Goal: Check status: Check status

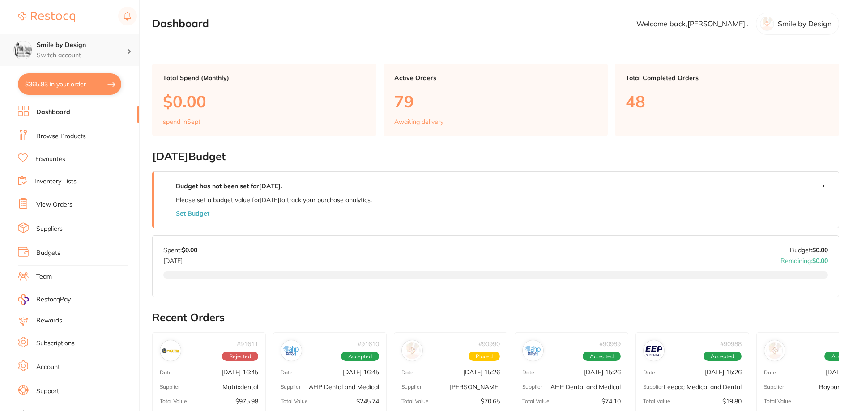
click at [91, 38] on div "Smile by Design Switch account" at bounding box center [69, 50] width 139 height 32
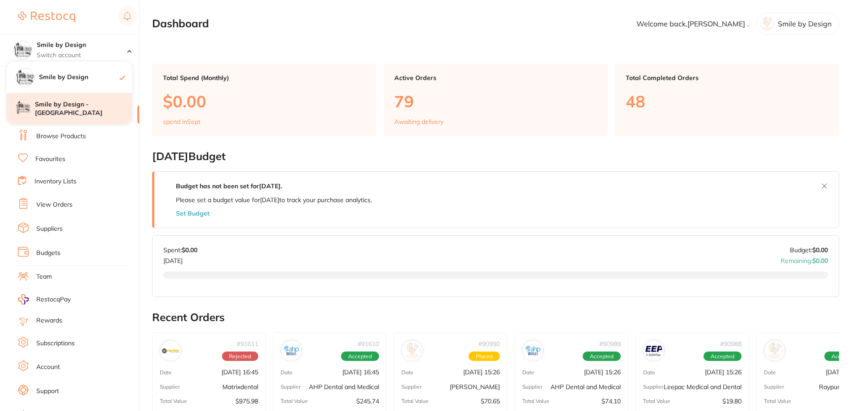
click at [99, 112] on h4 "Smile by Design - [GEOGRAPHIC_DATA]" at bounding box center [83, 108] width 97 height 17
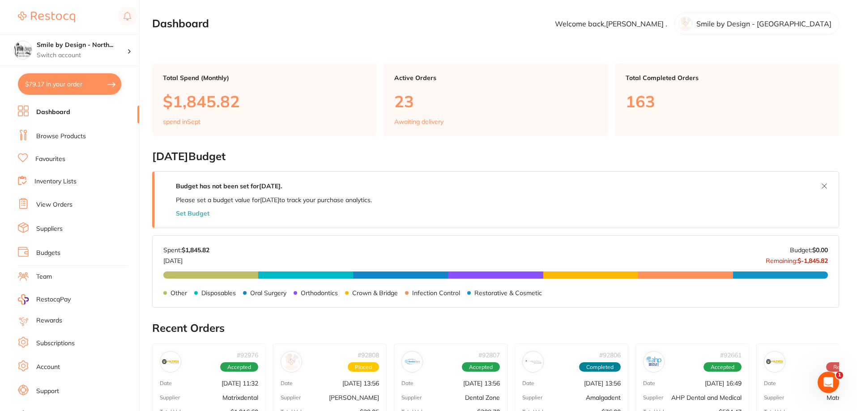
click at [59, 207] on link "View Orders" at bounding box center [54, 204] width 36 height 9
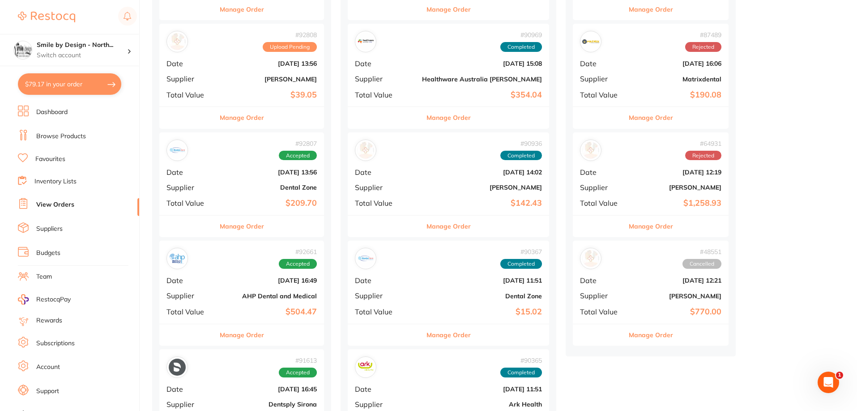
scroll to position [313, 0]
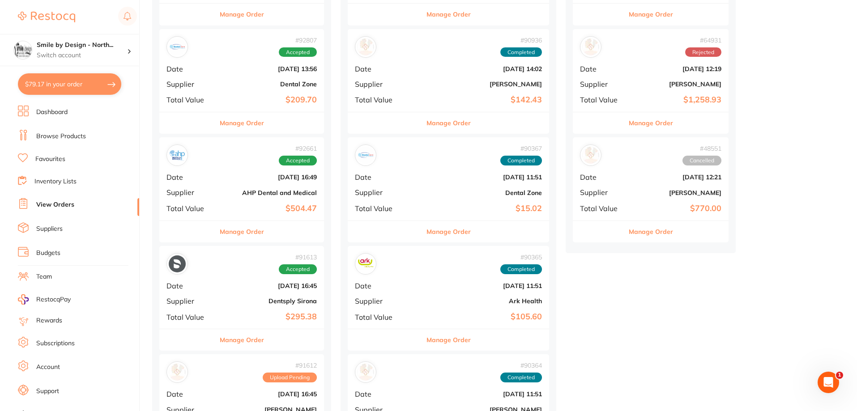
click at [268, 199] on div "# 92661 Accepted Date Sept 3 2025, 16:49 Supplier AHP Dental and Medical Total …" at bounding box center [241, 178] width 165 height 83
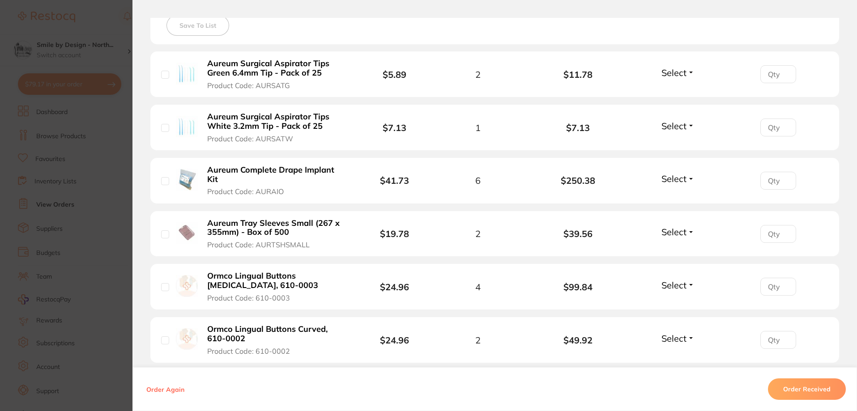
scroll to position [380, 0]
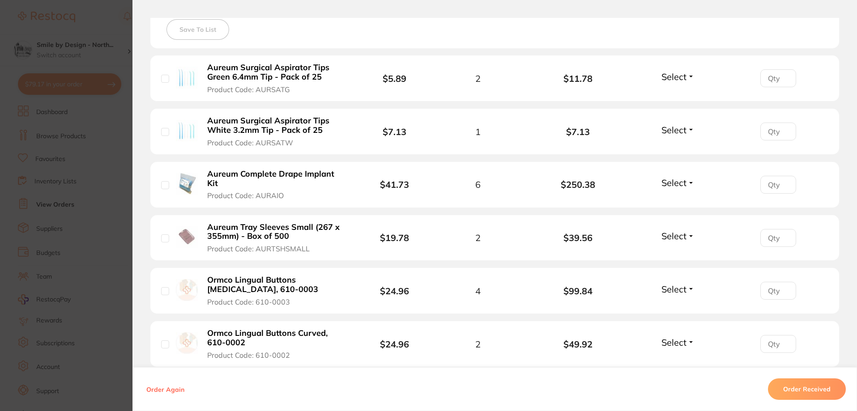
click at [676, 77] on span "Select" at bounding box center [673, 76] width 25 height 11
click at [677, 94] on span "Received" at bounding box center [678, 96] width 23 height 7
click at [678, 128] on span "Select" at bounding box center [673, 129] width 25 height 11
click at [676, 149] on span "Received" at bounding box center [678, 149] width 23 height 7
click at [673, 185] on span "Select" at bounding box center [673, 182] width 25 height 11
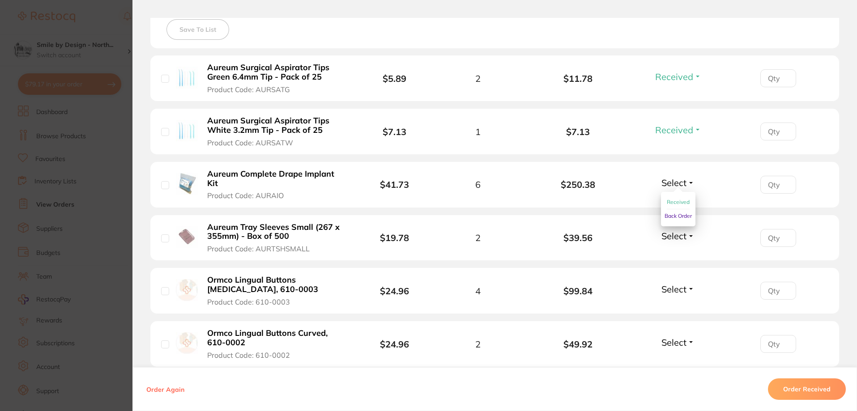
click at [669, 208] on button "Received" at bounding box center [678, 203] width 23 height 14
click at [679, 235] on span "Select" at bounding box center [673, 235] width 25 height 11
click at [669, 256] on span "Received" at bounding box center [678, 255] width 23 height 7
click at [679, 342] on span "Select" at bounding box center [673, 342] width 25 height 11
click at [674, 375] on span "Back Order" at bounding box center [677, 375] width 27 height 7
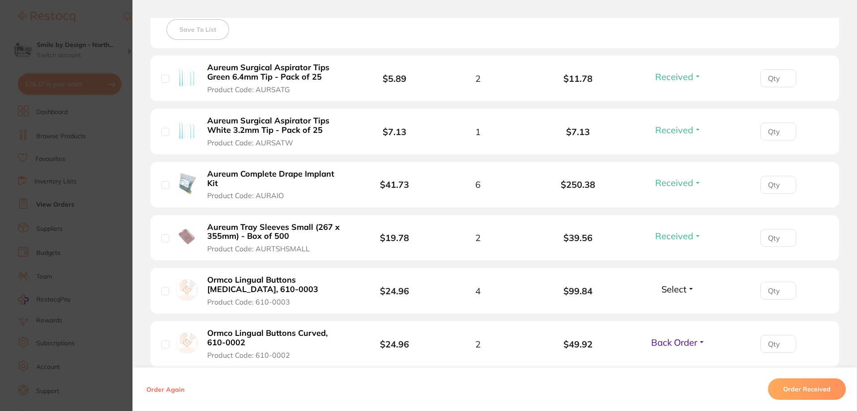
click at [676, 291] on span "Select" at bounding box center [673, 289] width 25 height 11
click at [671, 323] on span "Back Order" at bounding box center [677, 322] width 27 height 7
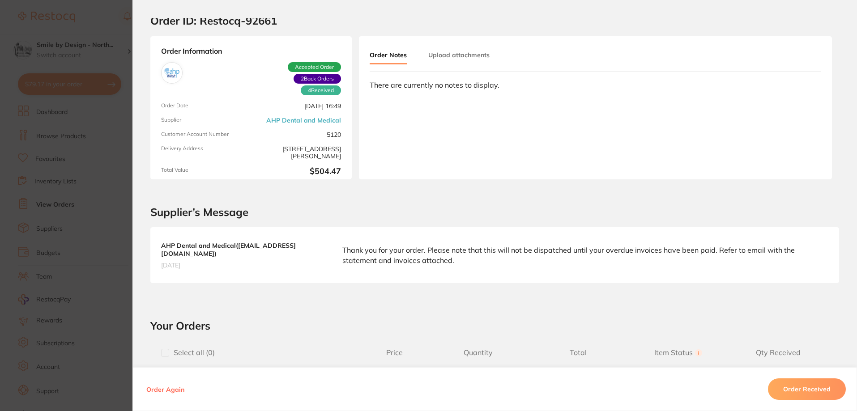
scroll to position [0, 0]
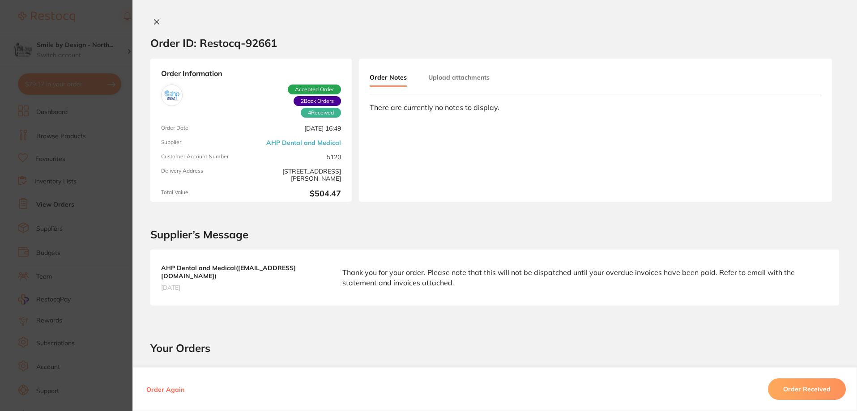
click at [153, 22] on icon at bounding box center [156, 21] width 7 height 7
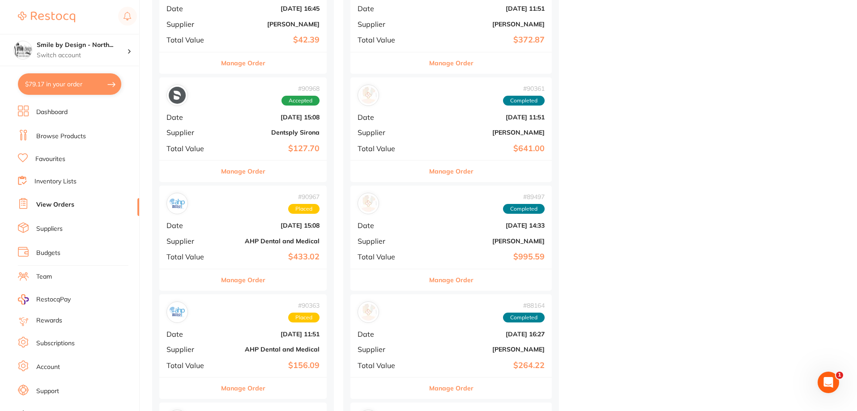
scroll to position [716, 0]
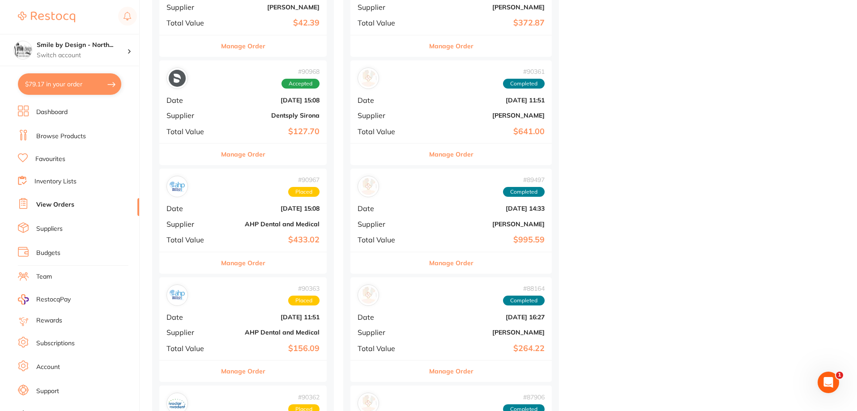
click at [287, 214] on div "# 90967 Placed Date Aug 21 2025, 15:08 Supplier AHP Dental and Medical Total Va…" at bounding box center [242, 210] width 167 height 83
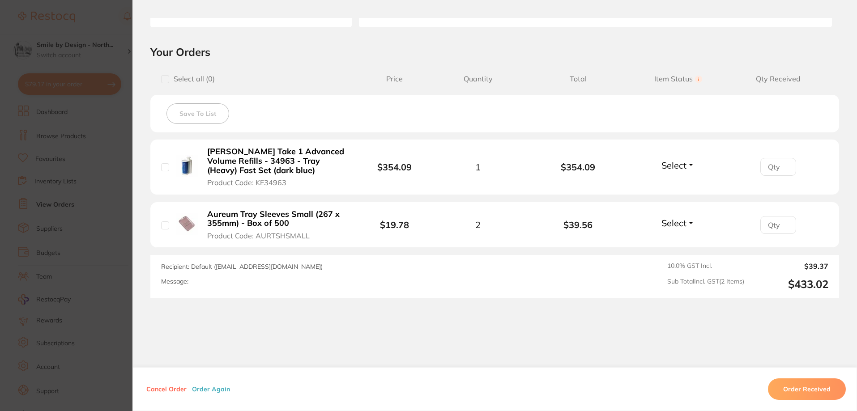
scroll to position [179, 0]
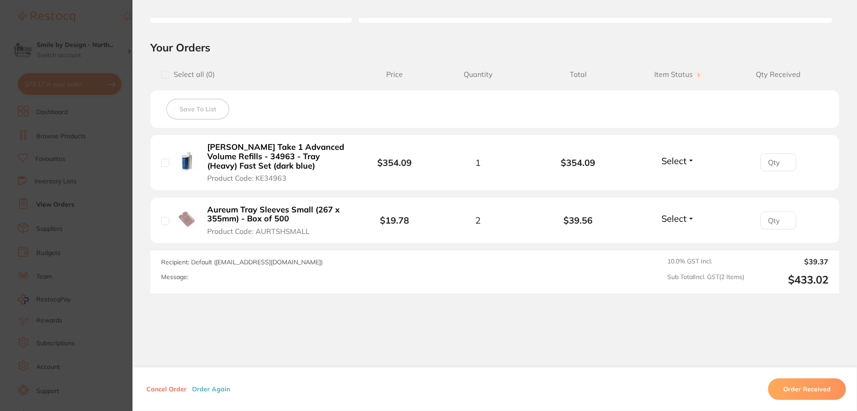
click at [813, 389] on button "Order Received" at bounding box center [807, 389] width 78 height 21
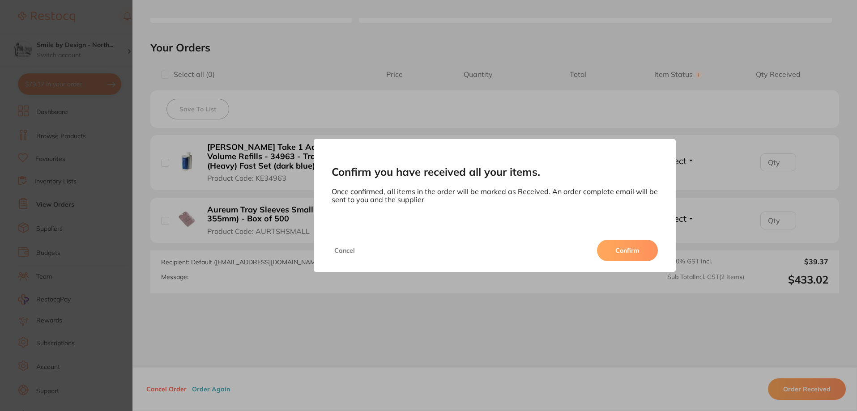
click at [634, 246] on button "Confirm" at bounding box center [627, 250] width 61 height 21
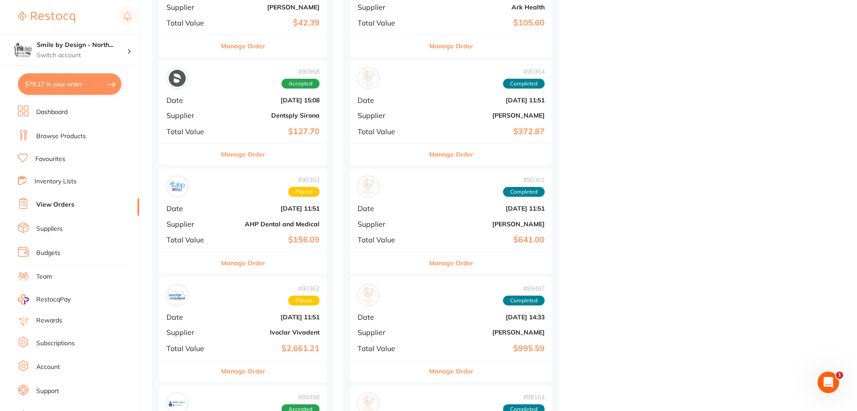
click at [285, 225] on b "AHP Dental and Medical" at bounding box center [270, 224] width 97 height 7
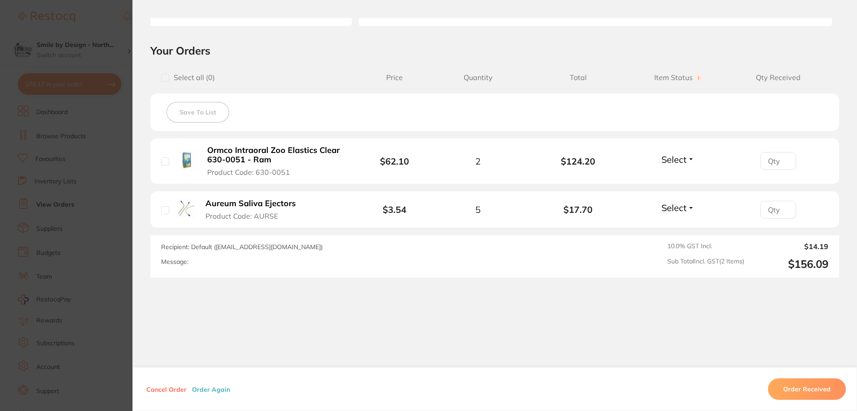
click at [803, 392] on button "Order Received" at bounding box center [807, 389] width 78 height 21
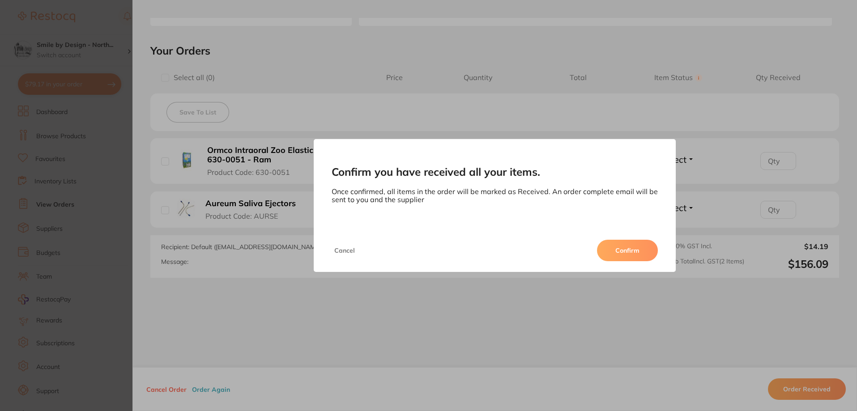
click at [656, 250] on button "Confirm" at bounding box center [627, 250] width 61 height 21
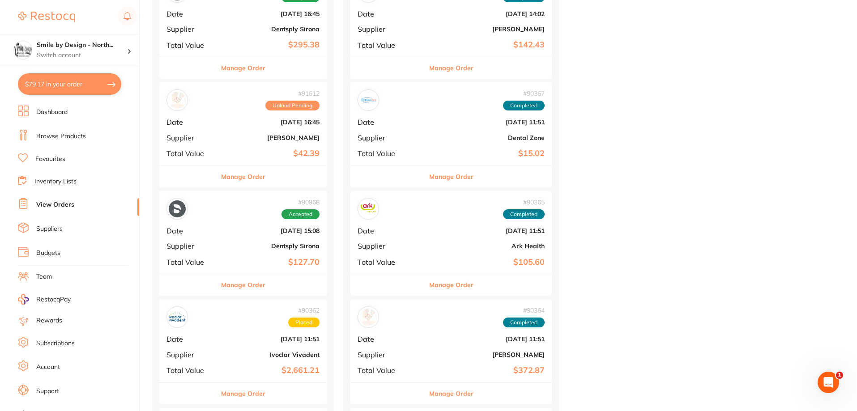
scroll to position [582, 0]
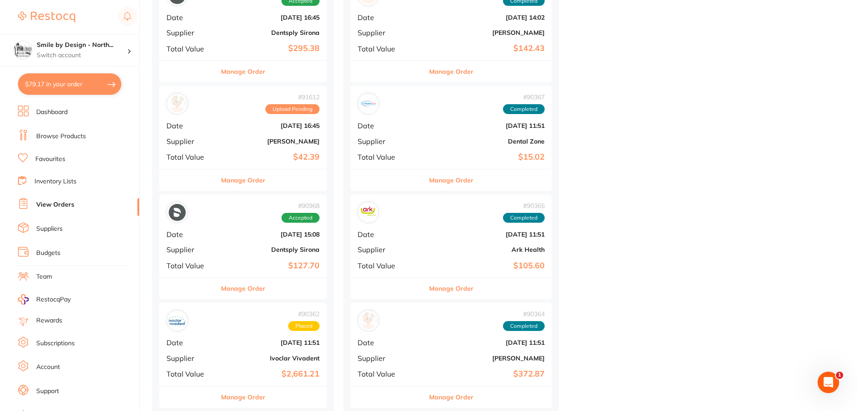
click at [231, 154] on b "$42.39" at bounding box center [270, 157] width 97 height 9
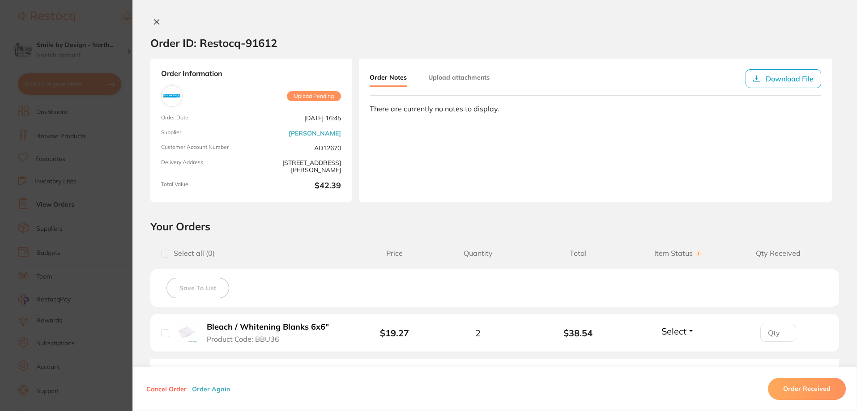
click at [154, 24] on icon at bounding box center [156, 21] width 7 height 7
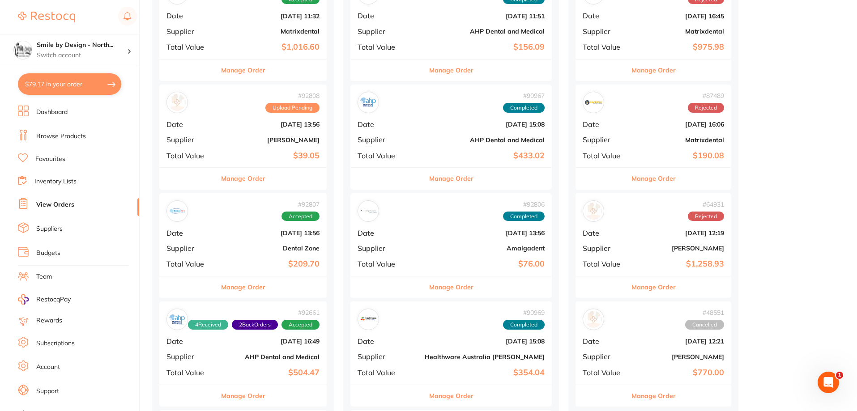
scroll to position [134, 0]
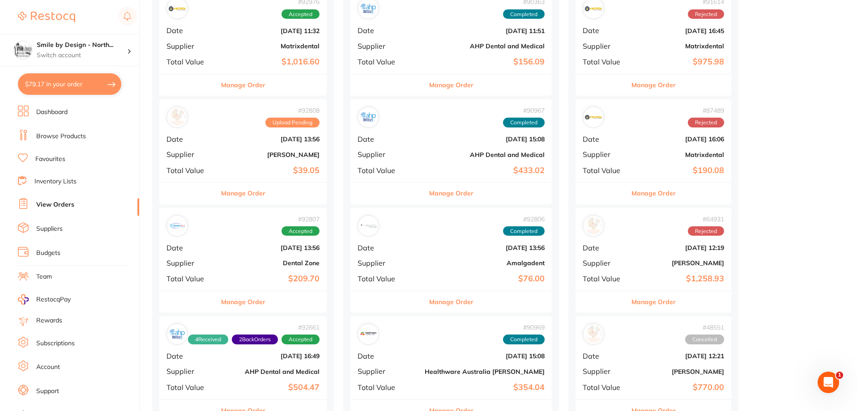
click at [306, 159] on div "# 92808 Upload Pending Date Sept 4 2025, 13:56 Supplier Adam Dental Total Value…" at bounding box center [242, 140] width 167 height 83
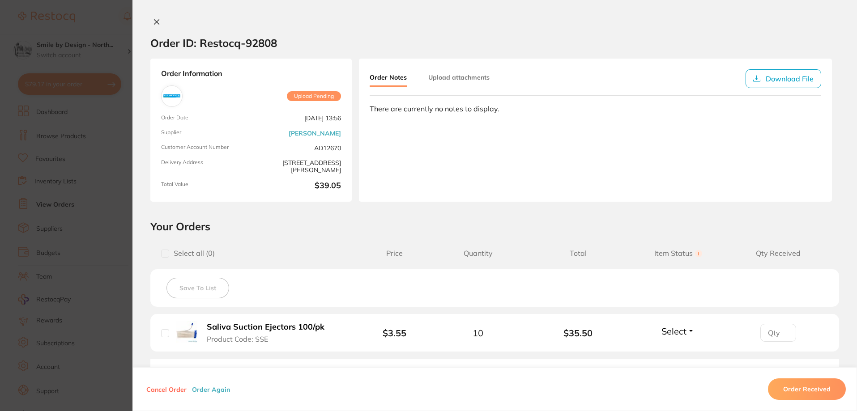
click at [158, 22] on button at bounding box center [156, 22] width 13 height 9
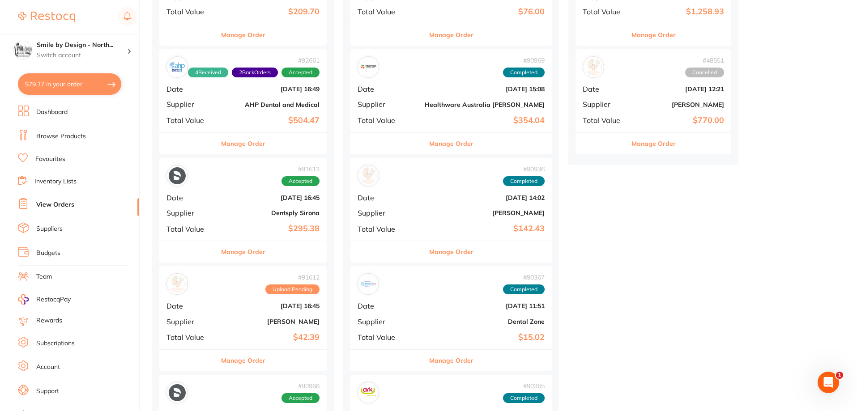
scroll to position [403, 0]
